Goal: Navigation & Orientation: Go to known website

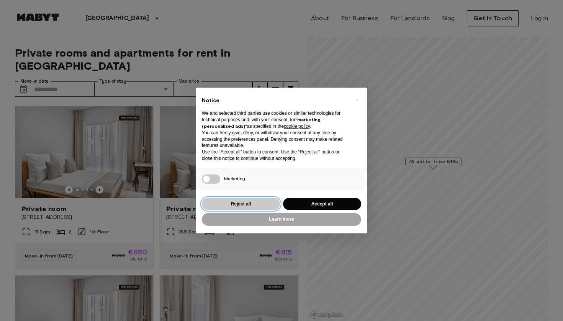
click at [244, 200] on button "Reject all" at bounding box center [241, 204] width 78 height 13
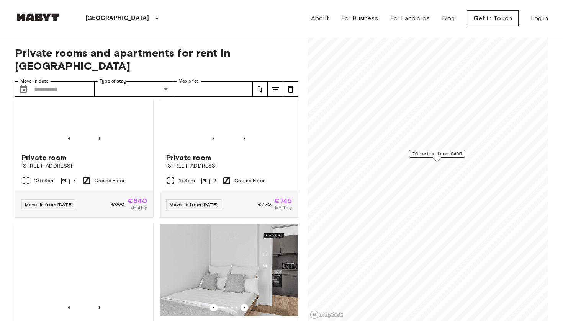
scroll to position [392, 0]
